Goal: Information Seeking & Learning: Learn about a topic

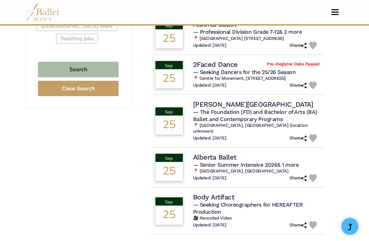
scroll to position [458, 0]
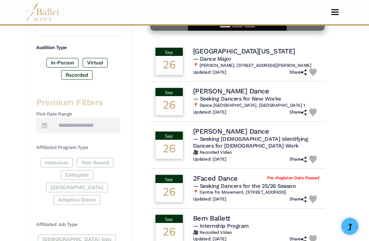
scroll to position [227, 0]
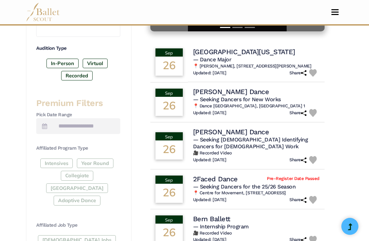
click at [249, 87] on div "Jack Philp Dance" at bounding box center [256, 91] width 126 height 9
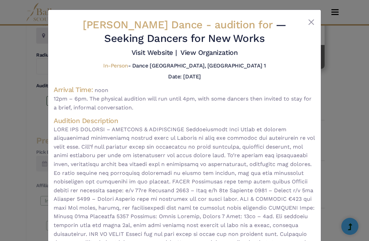
scroll to position [0, 0]
click at [310, 21] on button "Close" at bounding box center [311, 22] width 8 height 8
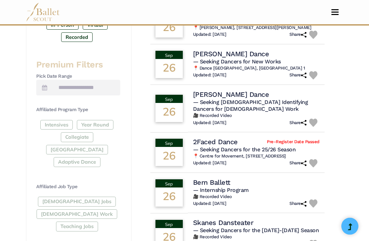
scroll to position [312, 0]
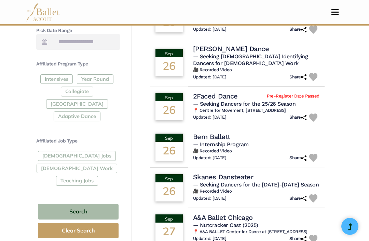
click at [243, 173] on h4 "Skanes Dansteater" at bounding box center [223, 177] width 60 height 9
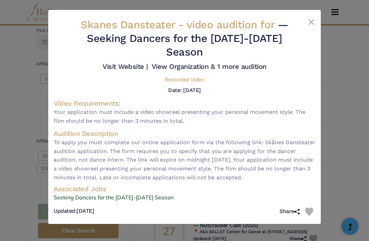
click at [308, 25] on button "Close" at bounding box center [311, 22] width 8 height 8
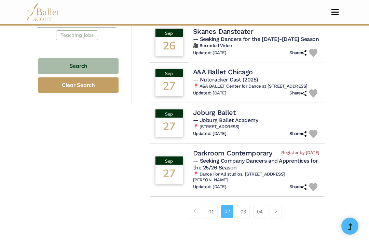
scroll to position [458, 0]
click at [270, 164] on span "— Seeking Company Dancers and Apprentices for the 25/26 Season" at bounding box center [255, 165] width 125 height 14
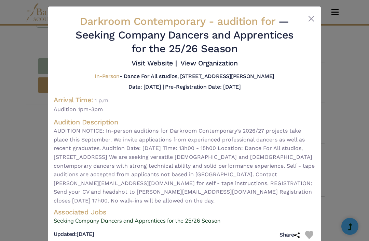
scroll to position [3, 0]
click at [201, 226] on link "Seeking Company Dancers and Apprentices for the 25/26 Season" at bounding box center [185, 221] width 262 height 9
click at [315, 18] on button "Close" at bounding box center [311, 19] width 8 height 8
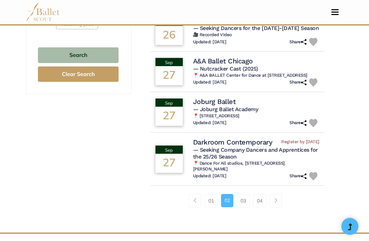
click at [245, 199] on link "03" at bounding box center [243, 201] width 13 height 14
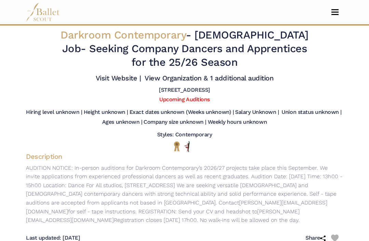
scroll to position [5, 0]
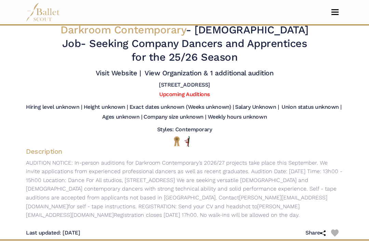
click at [236, 215] on p "AUDITION NOTICE: In-person auditions for Darkroom Contemporary’s 2026/27 projec…" at bounding box center [184, 189] width 328 height 61
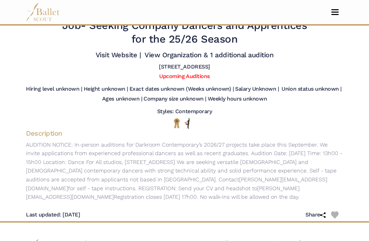
scroll to position [106, 0]
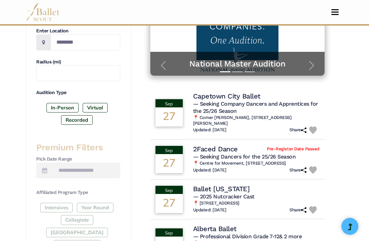
scroll to position [183, 0]
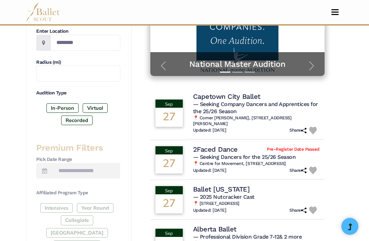
click at [308, 101] on span "— Seeking Company Dancers and Apprentices for the 25/26 Season" at bounding box center [255, 108] width 125 height 14
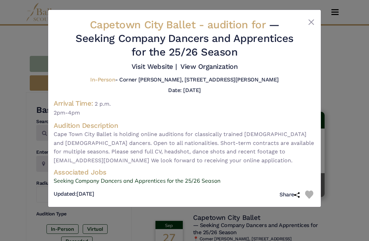
scroll to position [61, 0]
click at [310, 23] on button "Close" at bounding box center [311, 22] width 8 height 8
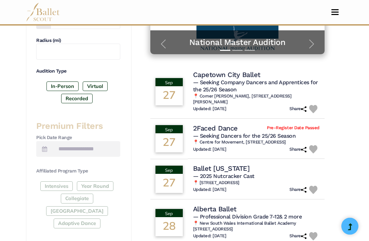
scroll to position [205, 0]
click at [237, 140] on h6 "📍 Centre for Movement, The Old Court, Gaol St, Hereford HR1 2HU, UK" at bounding box center [256, 143] width 126 height 6
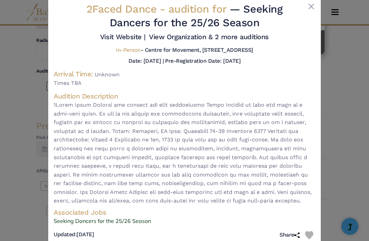
scroll to position [15, 0]
click at [311, 10] on button "Close" at bounding box center [311, 7] width 8 height 8
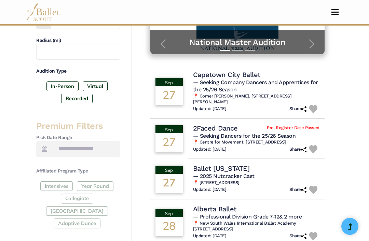
click at [228, 159] on td "Ballet Virginia — 2025 Nutcracker Cast 📍 700 21st Street Norfolk, VA 23517 Upda…" at bounding box center [256, 179] width 137 height 41
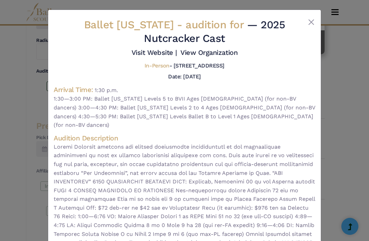
scroll to position [0, 0]
click at [315, 20] on button "Close" at bounding box center [311, 22] width 8 height 8
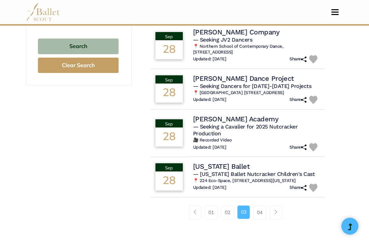
scroll to position [477, 0]
click at [263, 215] on link "04" at bounding box center [259, 213] width 13 height 14
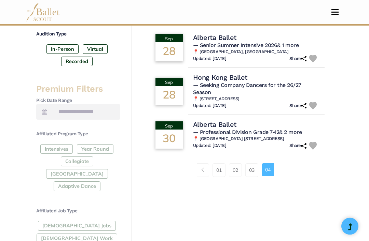
scroll to position [242, 0]
click at [202, 172] on span "Page navigation example" at bounding box center [202, 170] width 5 height 5
click at [218, 164] on link "01" at bounding box center [218, 171] width 13 height 14
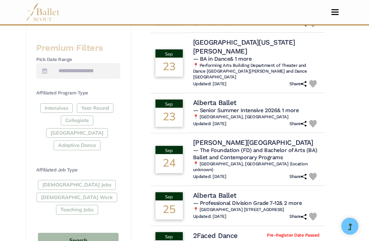
scroll to position [283, 0]
click at [90, 195] on div "[DEMOGRAPHIC_DATA] Jobs [DEMOGRAPHIC_DATA] Work Teaching Jobs" at bounding box center [78, 198] width 84 height 37
click at [92, 195] on div "[DEMOGRAPHIC_DATA] Jobs [DEMOGRAPHIC_DATA] Work Teaching Jobs" at bounding box center [78, 198] width 84 height 37
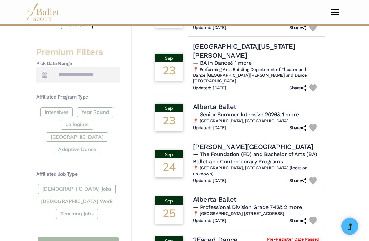
scroll to position [275, 0]
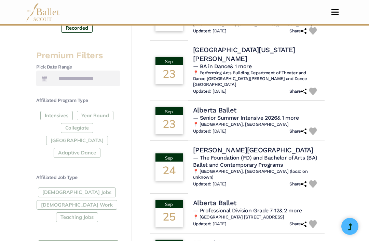
click at [89, 201] on div "[DEMOGRAPHIC_DATA] Jobs [DEMOGRAPHIC_DATA] Work Teaching Jobs" at bounding box center [78, 206] width 84 height 37
click at [106, 188] on div "[DEMOGRAPHIC_DATA] Jobs [DEMOGRAPHIC_DATA] Work Teaching Jobs" at bounding box center [78, 206] width 84 height 37
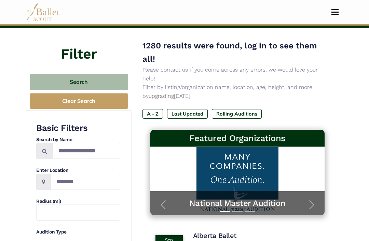
scroll to position [43, 0]
click at [228, 109] on label "Rolling Auditions" at bounding box center [237, 114] width 50 height 10
